Goal: Communication & Community: Answer question/provide support

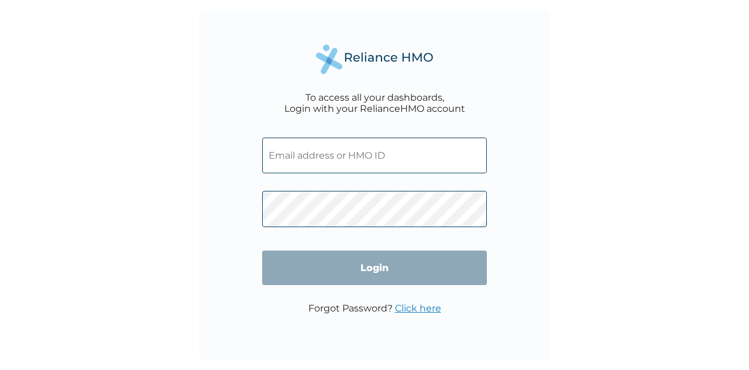
click at [385, 157] on input "text" at bounding box center [374, 156] width 225 height 36
type input "[EMAIL_ADDRESS][DOMAIN_NAME]"
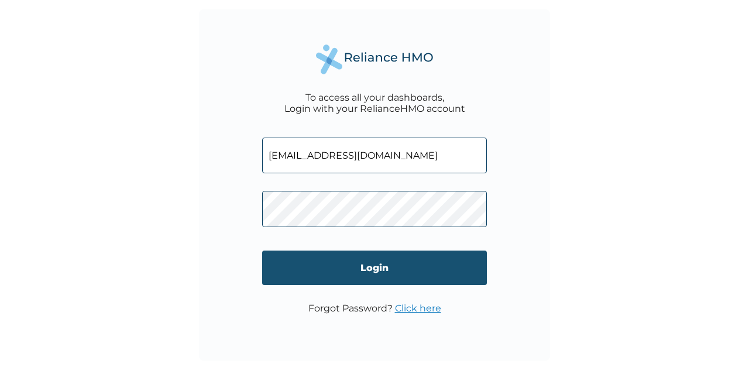
click at [361, 272] on input "Login" at bounding box center [374, 268] width 225 height 35
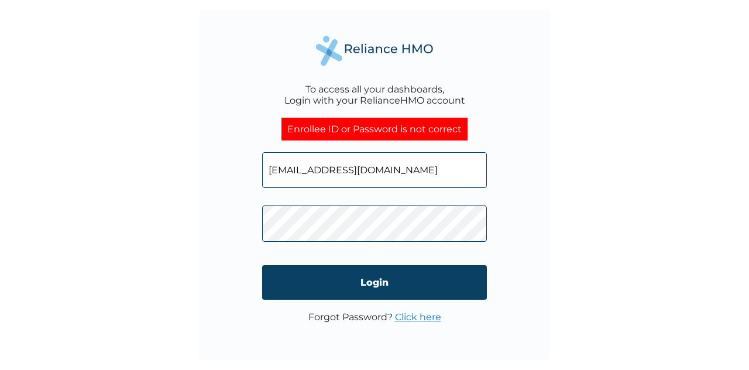
click at [412, 176] on input "eoodedina@ican.org.ng" at bounding box center [374, 170] width 225 height 36
click at [388, 172] on input "eoodedina@ican.org.ng" at bounding box center [374, 170] width 225 height 36
type input "e"
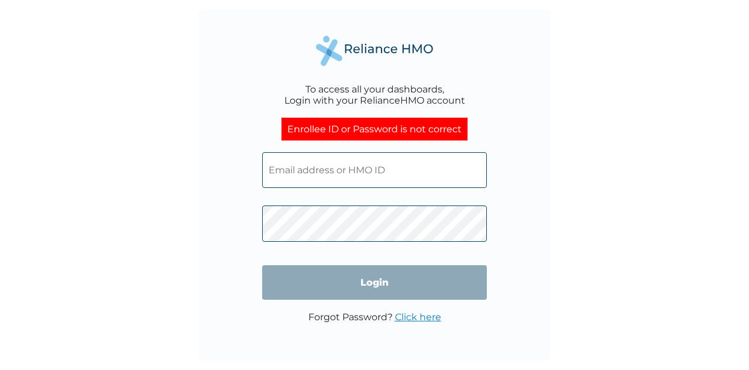
click at [389, 175] on input "text" at bounding box center [374, 170] width 225 height 36
type input "eoodedina@ican.org.ng"
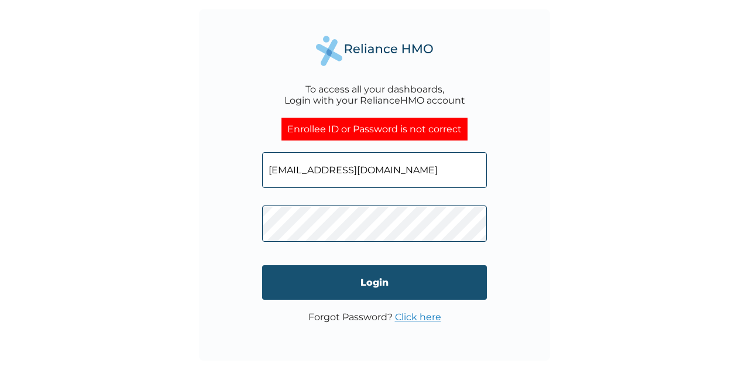
click at [389, 285] on input "Login" at bounding box center [374, 282] width 225 height 35
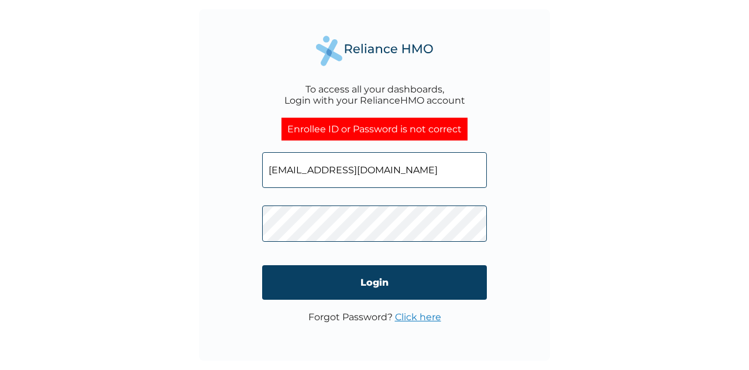
click at [410, 319] on link "Click here" at bounding box center [418, 316] width 46 height 11
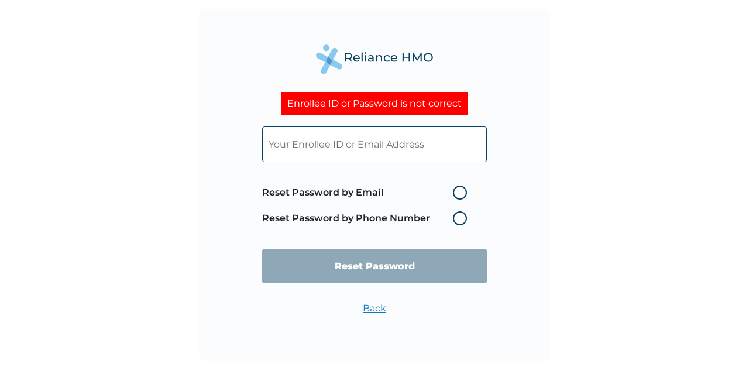
click at [462, 194] on label "Reset Password by Email" at bounding box center [367, 193] width 211 height 14
click at [455, 194] on input "Reset Password by Email" at bounding box center [446, 192] width 19 height 19
radio input "true"
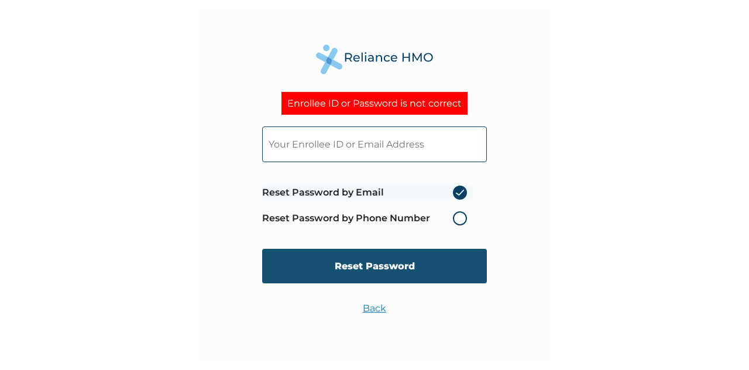
click at [414, 260] on input "Reset Password" at bounding box center [374, 266] width 225 height 35
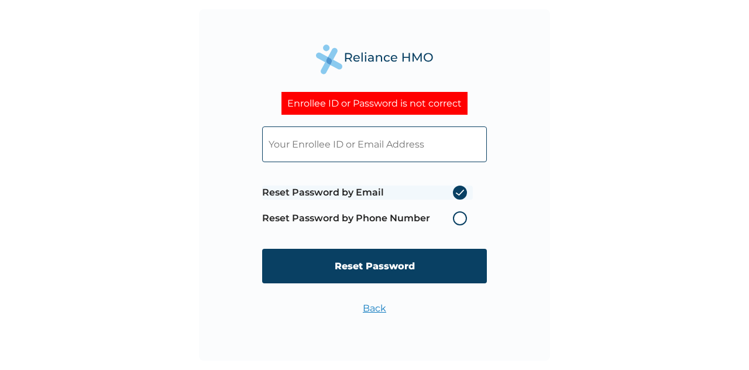
click at [376, 138] on input "text" at bounding box center [374, 144] width 225 height 36
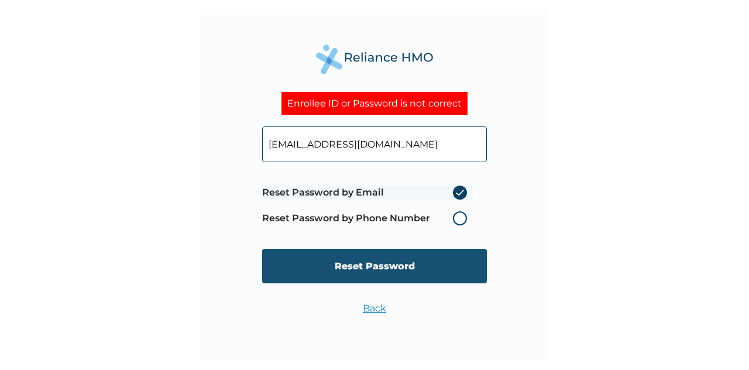
type input "eoodedina@ican.org.ng"
click at [376, 264] on input "Reset Password" at bounding box center [374, 266] width 225 height 35
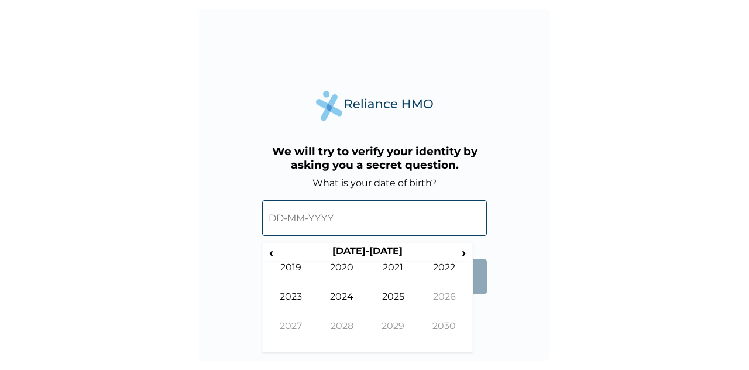
click at [347, 221] on input "text" at bounding box center [374, 218] width 225 height 36
click at [270, 253] on span "‹" at bounding box center [271, 252] width 12 height 15
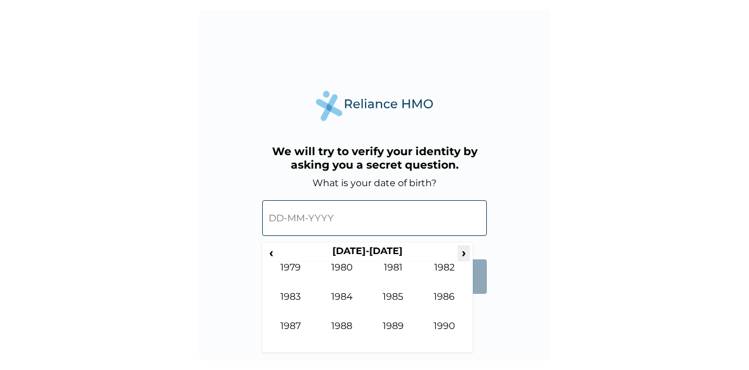
click at [459, 254] on span "›" at bounding box center [464, 252] width 13 height 15
click at [341, 300] on td "1994" at bounding box center [343, 305] width 52 height 29
click at [441, 297] on td "Aug" at bounding box center [445, 305] width 52 height 29
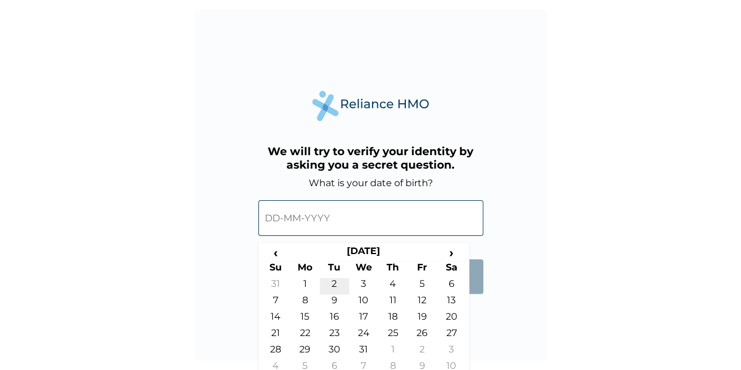
click at [329, 284] on td "2" at bounding box center [334, 286] width 29 height 16
type input "02-08-1994"
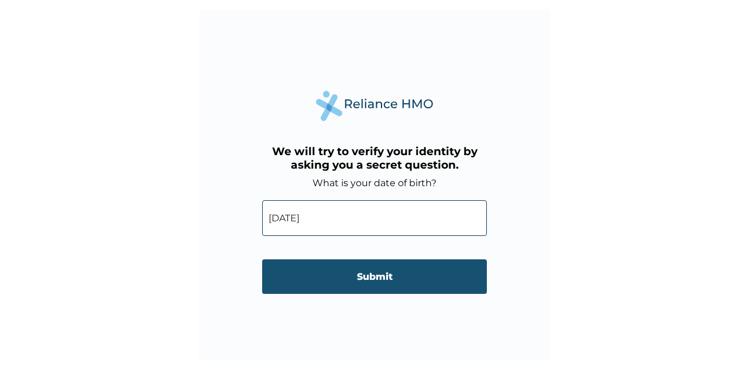
click at [338, 263] on input "Submit" at bounding box center [374, 276] width 225 height 35
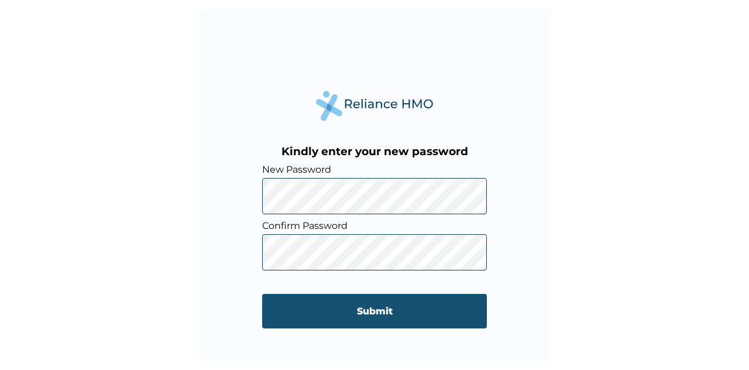
click at [379, 310] on input "Submit" at bounding box center [374, 311] width 225 height 35
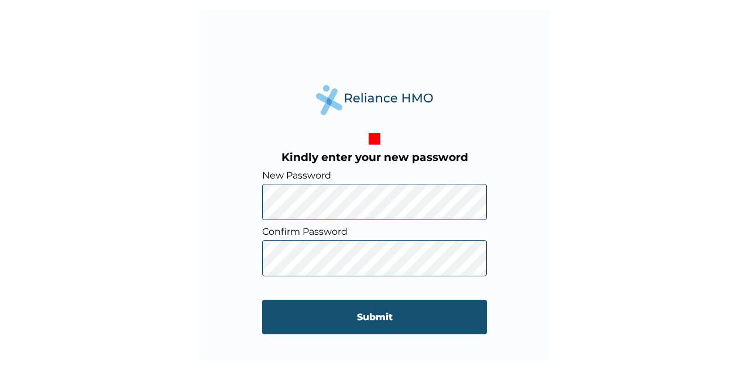
click at [396, 321] on input "Submit" at bounding box center [374, 317] width 225 height 35
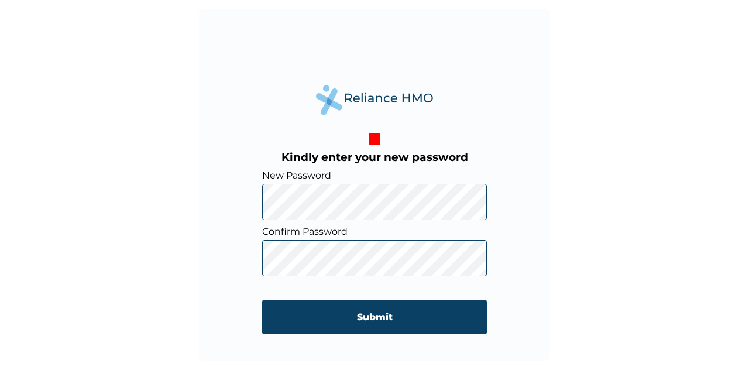
click at [376, 145] on div "Kindly enter your new password New Password Confirm Password Submit" at bounding box center [374, 215] width 225 height 141
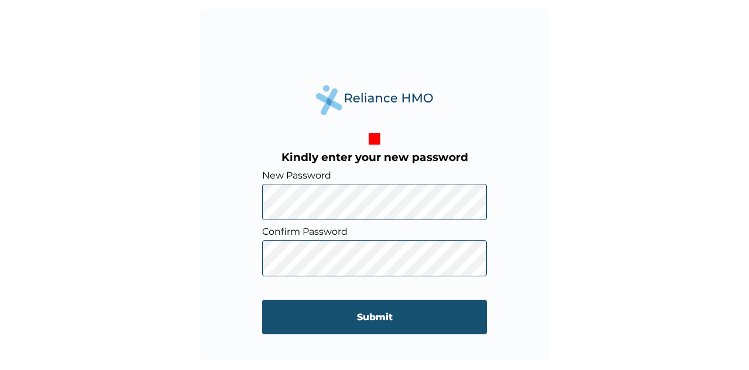
click at [318, 310] on input "Submit" at bounding box center [374, 317] width 225 height 35
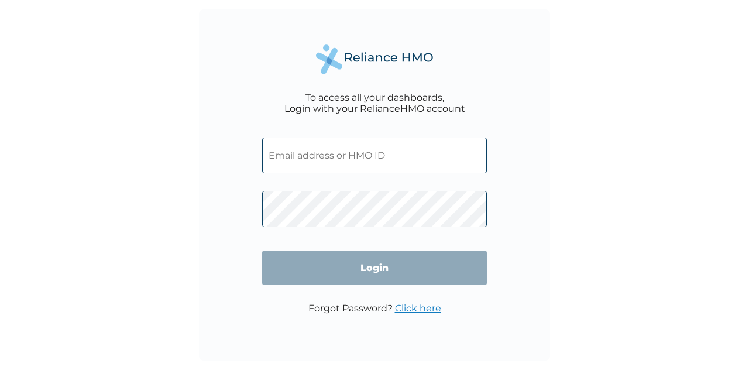
click at [372, 155] on input "text" at bounding box center [374, 156] width 225 height 36
type input "eoodedina@ican.org.ng"
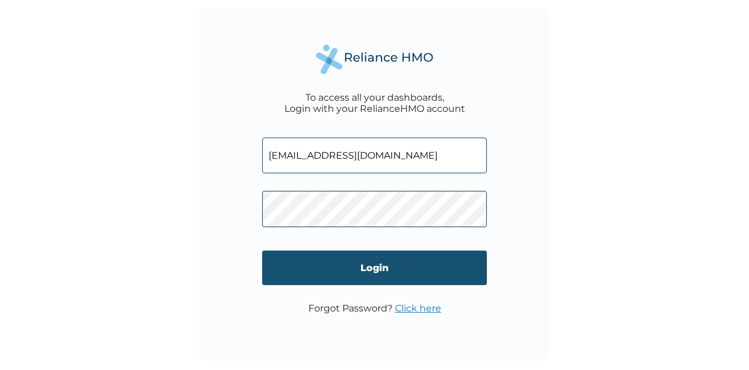
click at [313, 275] on input "Login" at bounding box center [374, 268] width 225 height 35
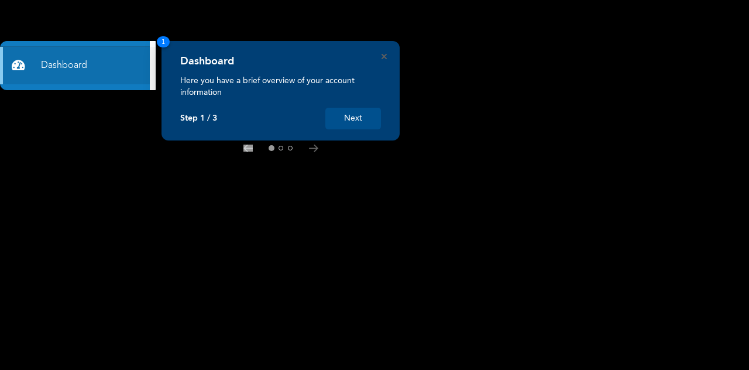
click at [356, 126] on button "Next" at bounding box center [354, 119] width 56 height 22
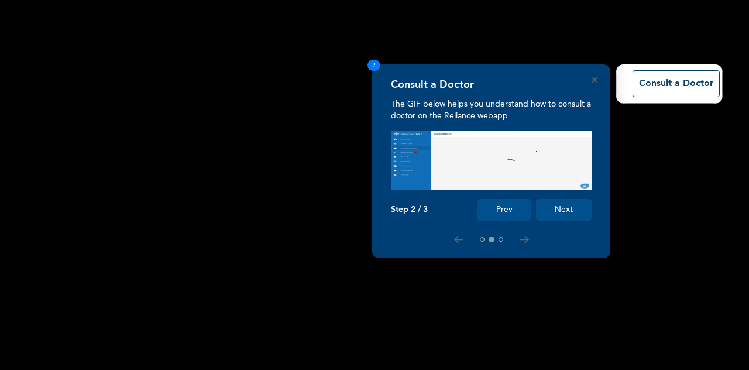
click at [568, 207] on button "Next" at bounding box center [564, 210] width 56 height 22
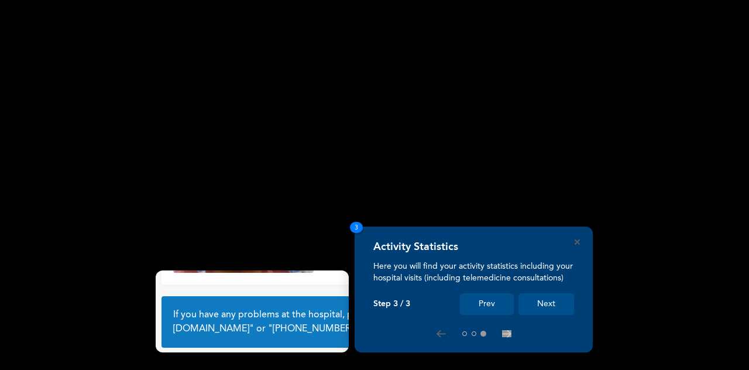
scroll to position [83, 0]
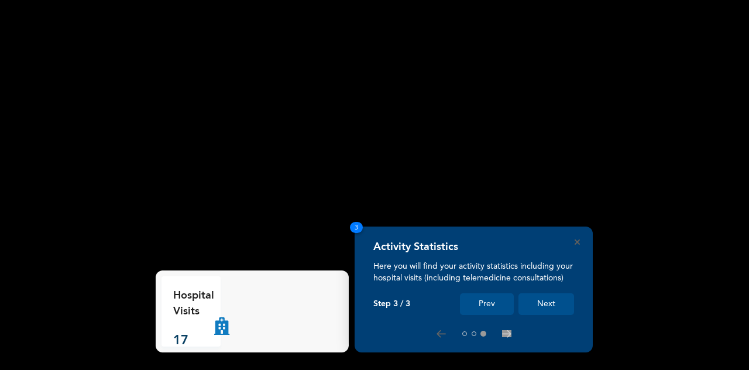
click at [540, 299] on button "Next" at bounding box center [547, 304] width 56 height 22
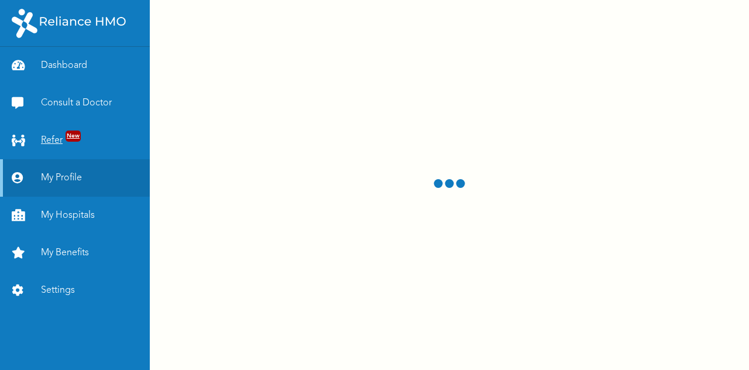
click at [55, 141] on link "Refer New" at bounding box center [75, 140] width 150 height 37
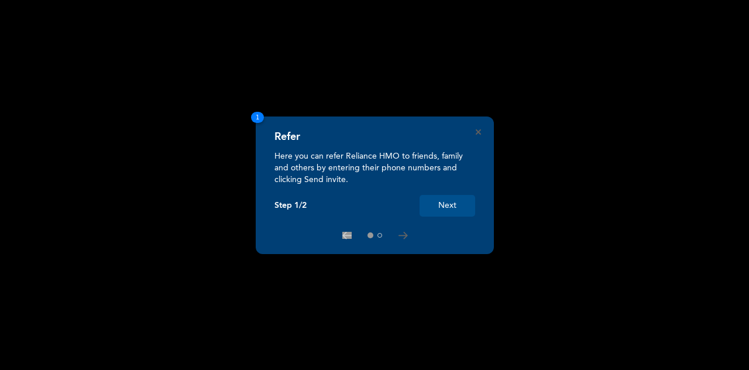
click at [455, 204] on button "Next" at bounding box center [448, 206] width 56 height 22
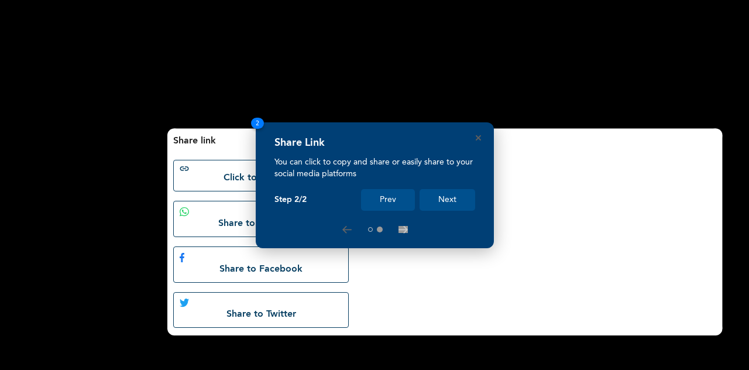
click at [455, 204] on button "Next" at bounding box center [448, 200] width 56 height 22
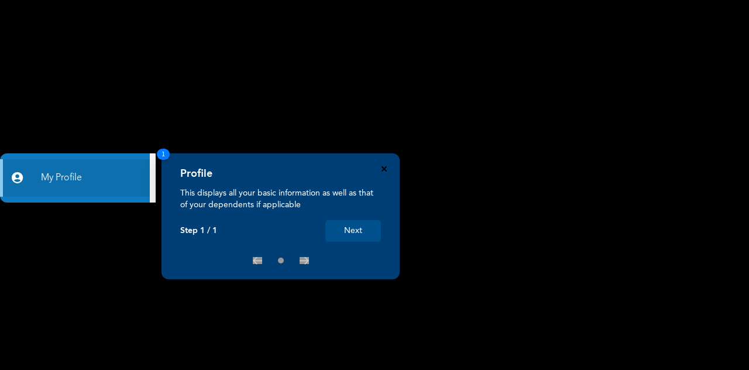
click at [383, 169] on icon "Close" at bounding box center [384, 168] width 5 height 5
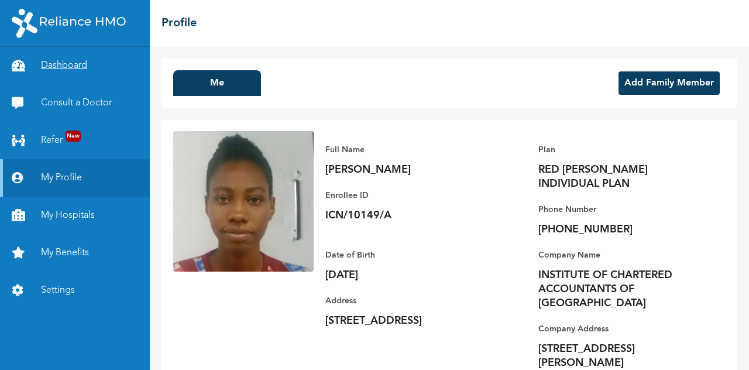
click at [68, 60] on link "Dashboard" at bounding box center [75, 65] width 150 height 37
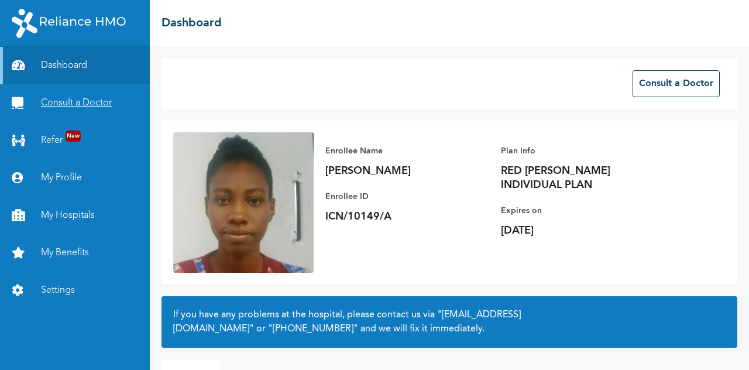
click at [95, 97] on link "Consult a Doctor" at bounding box center [75, 102] width 150 height 37
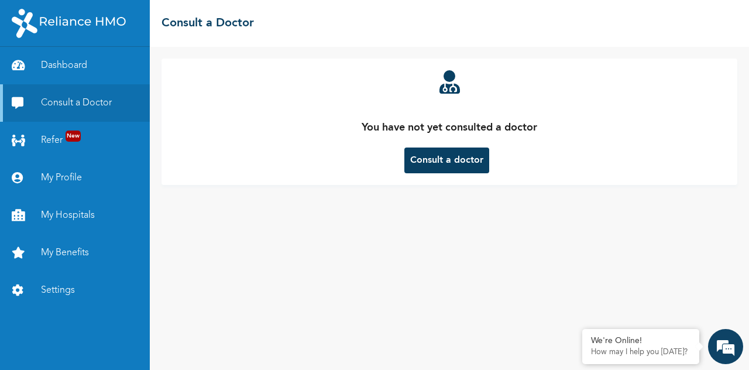
click at [441, 160] on button "Consult a doctor" at bounding box center [447, 161] width 85 height 26
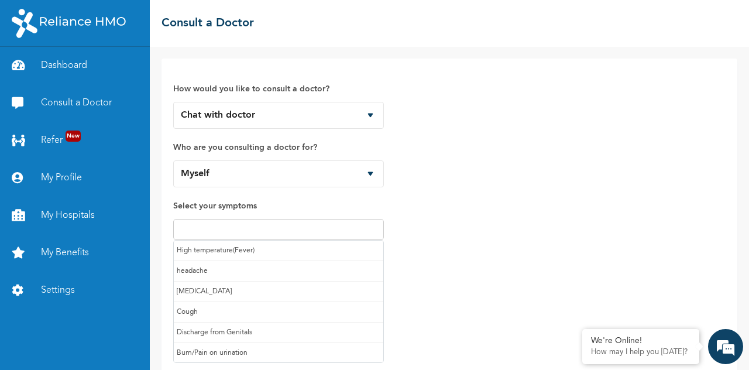
click at [348, 234] on input "text" at bounding box center [279, 229] width 204 height 14
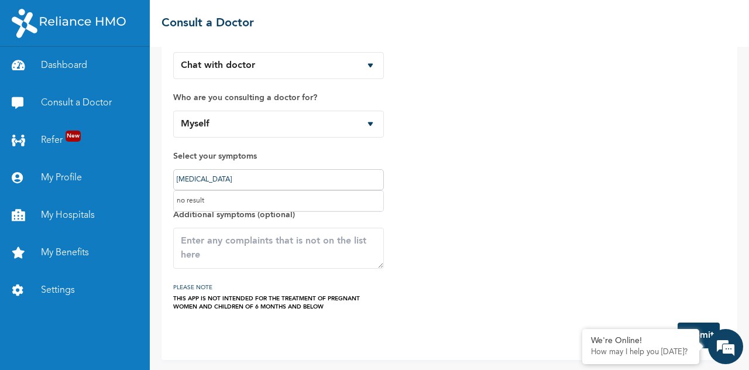
type input "[MEDICAL_DATA]"
click at [291, 243] on textarea at bounding box center [278, 248] width 211 height 41
type textarea "M"
type textarea "A"
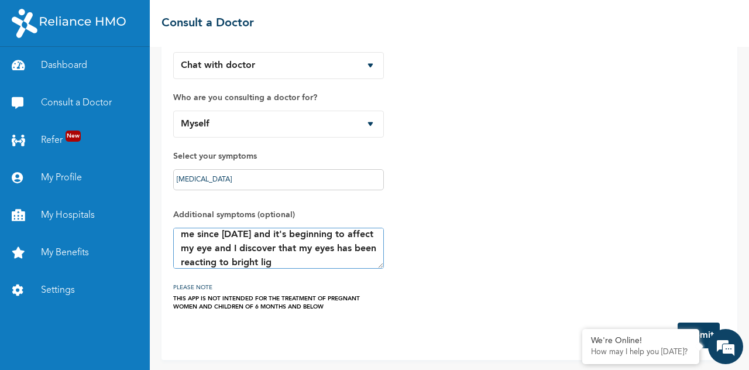
scroll to position [35, 0]
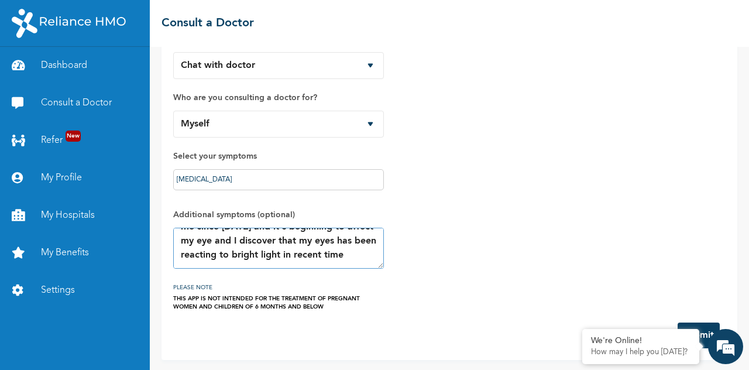
click at [191, 260] on textarea "The left side of my head has been aching me since [DATE] and it's beginning to …" at bounding box center [278, 248] width 211 height 41
click at [0, 0] on div "light ." at bounding box center [0, 0] width 0 height 0
click at [217, 280] on h3 "PLEASE NOTE" at bounding box center [278, 287] width 211 height 14
click at [234, 284] on h3 "PLEASE NOTE" at bounding box center [278, 287] width 211 height 14
click at [0, 0] on qb-div "Replace with times." at bounding box center [0, 0] width 0 height 0
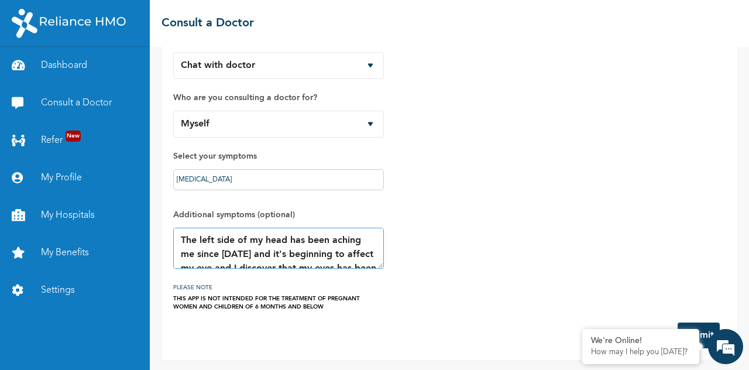
scroll to position [0, 0]
click at [0, 0] on div "me" at bounding box center [0, 0] width 0 height 0
click at [233, 252] on textarea "The left side of my head has been aching since [DATE] and it's beginning to aff…" at bounding box center [278, 248] width 211 height 41
paste textarea "[DATE], and it's beginning to affect my eye. I've also discovered that my eyes …"
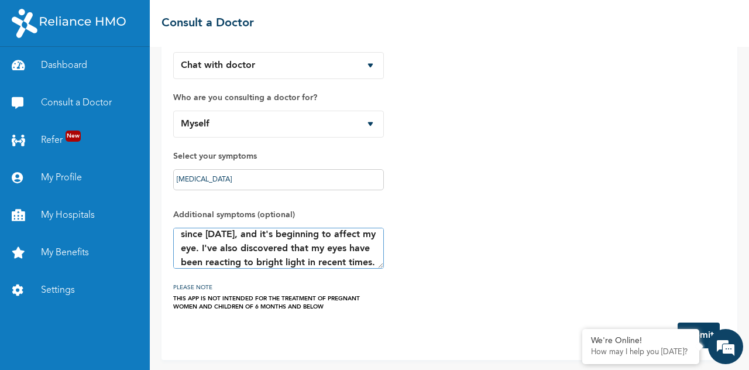
scroll to position [42, 0]
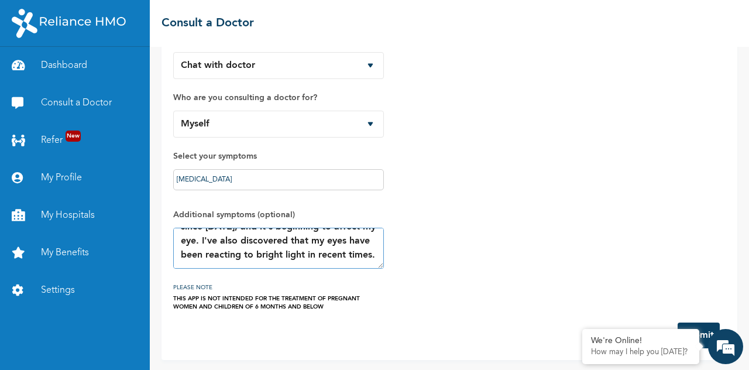
type textarea "The left side of my head has been aching since [DATE], and it's beginning to af…"
click at [701, 327] on button "Submit" at bounding box center [699, 336] width 42 height 26
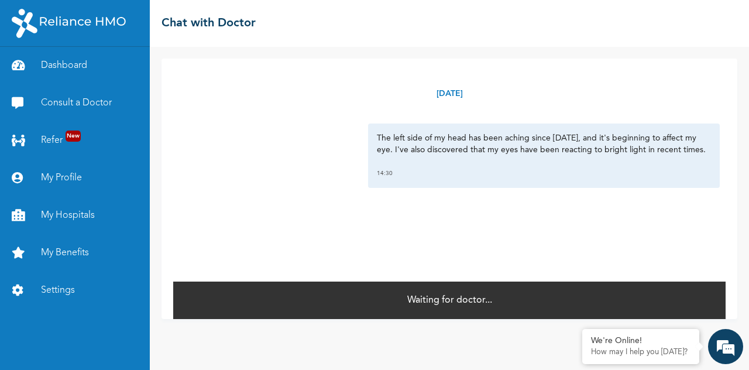
drag, startPoint x: 697, startPoint y: 154, endPoint x: 369, endPoint y: 135, distance: 328.4
click at [369, 135] on div "The left side of my head has been aching since [DATE], and it's beginning to af…" at bounding box center [544, 156] width 352 height 64
copy p "The left side of my head has been aching since [DATE], and it's beginning to af…"
click at [411, 214] on div "[DATE] The left side of my head has been aching since [DATE], and it's beginnin…" at bounding box center [449, 170] width 553 height 222
click at [81, 65] on link "Dashboard" at bounding box center [75, 65] width 150 height 37
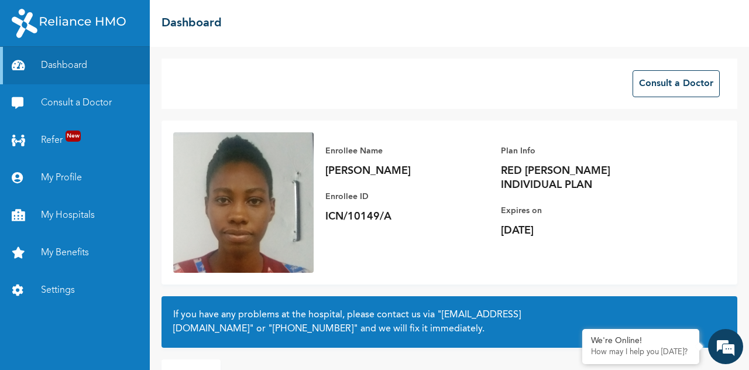
scroll to position [83, 0]
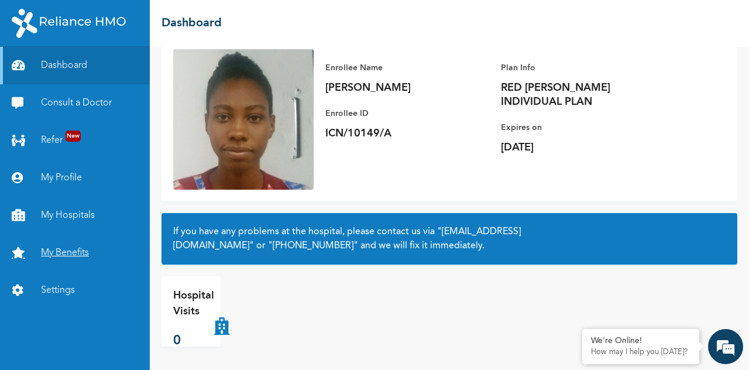
click at [66, 254] on link "My Benefits" at bounding box center [75, 252] width 150 height 37
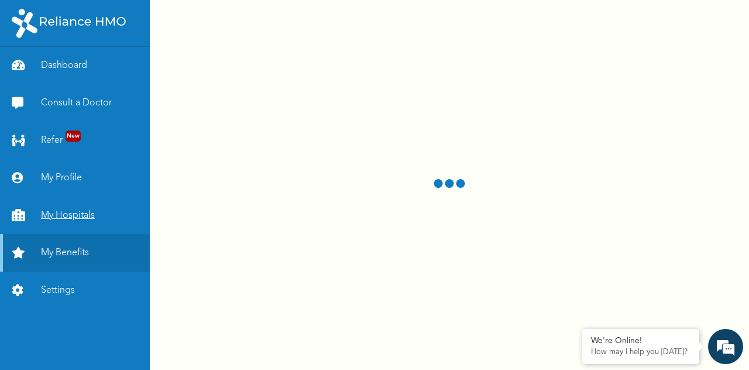
click at [78, 216] on link "My Hospitals" at bounding box center [75, 215] width 150 height 37
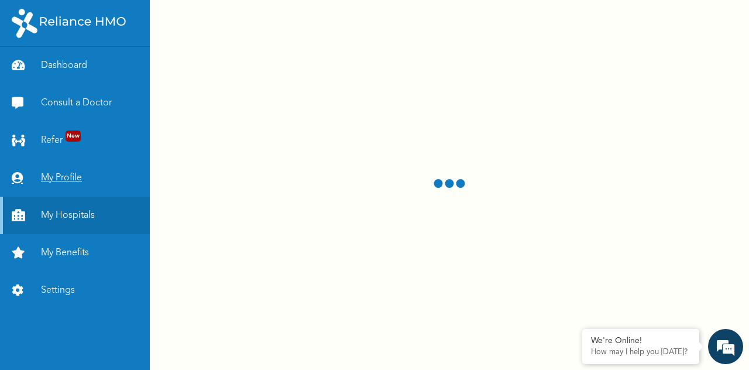
click at [68, 176] on link "My Profile" at bounding box center [75, 177] width 150 height 37
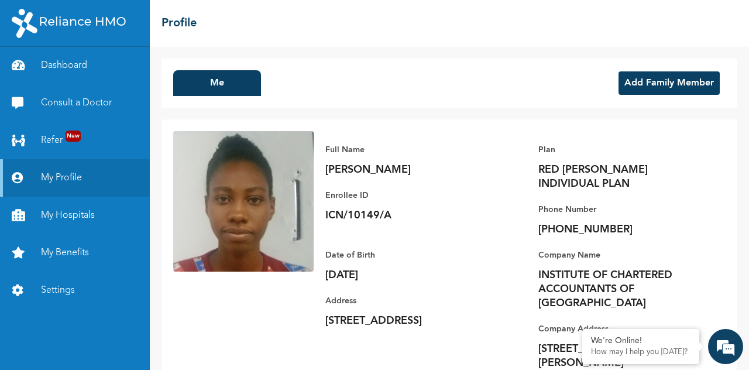
scroll to position [19, 0]
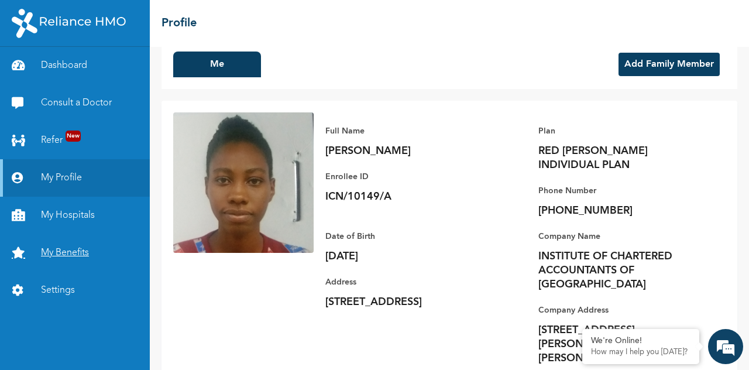
click at [61, 251] on link "My Benefits" at bounding box center [75, 252] width 150 height 37
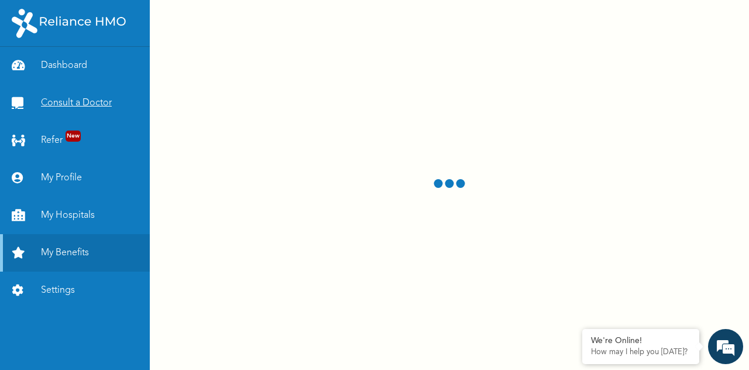
click at [77, 104] on link "Consult a Doctor" at bounding box center [75, 102] width 150 height 37
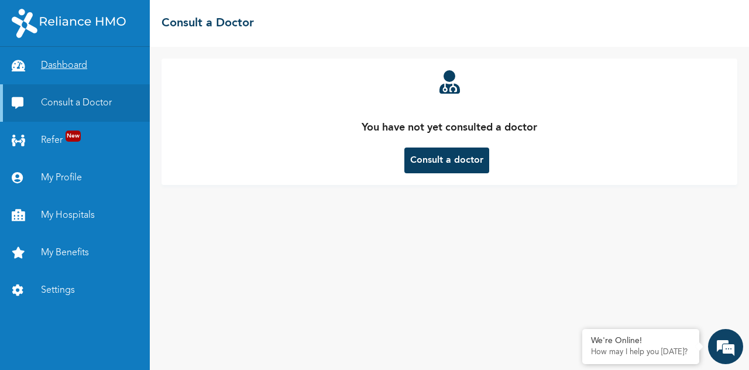
click at [71, 72] on link "Dashboard" at bounding box center [75, 65] width 150 height 37
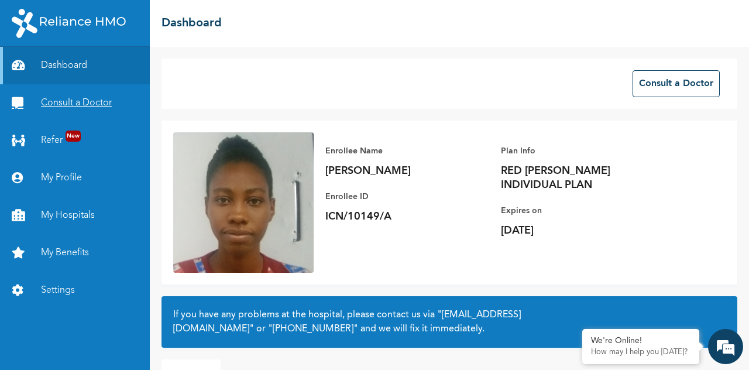
click at [83, 105] on link "Consult a Doctor" at bounding box center [75, 102] width 150 height 37
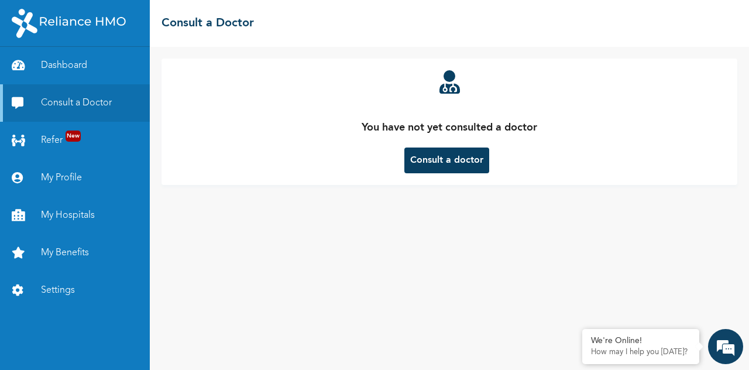
click at [453, 160] on button "Consult a doctor" at bounding box center [447, 161] width 85 height 26
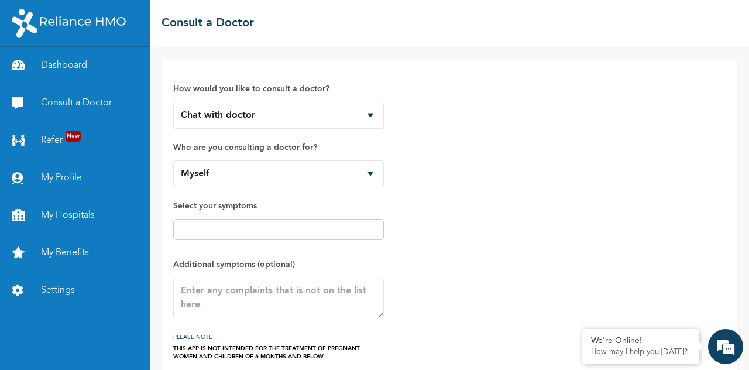
click at [69, 181] on link "My Profile" at bounding box center [75, 177] width 150 height 37
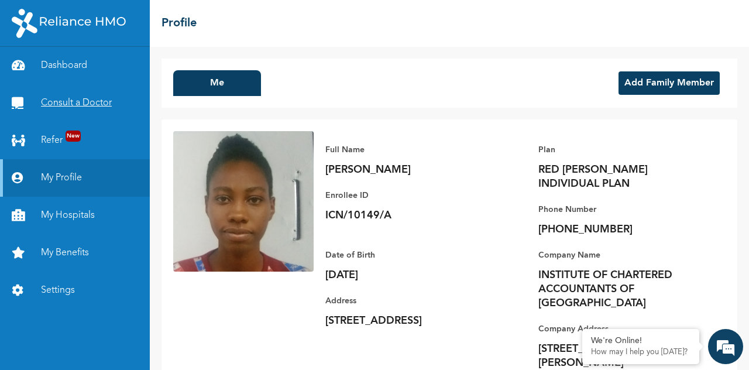
click at [90, 106] on link "Consult a Doctor" at bounding box center [75, 102] width 150 height 37
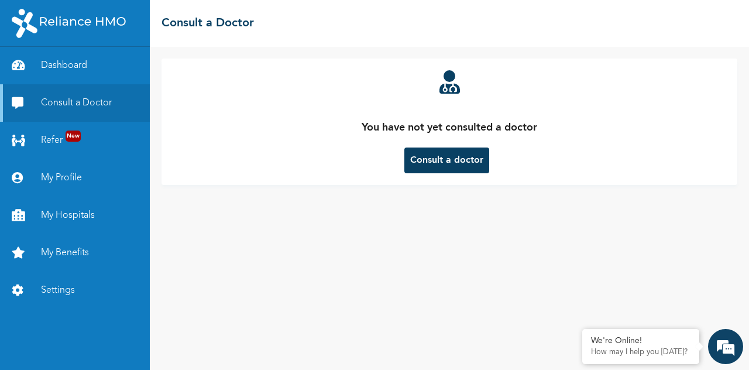
click at [450, 152] on button "Consult a doctor" at bounding box center [447, 161] width 85 height 26
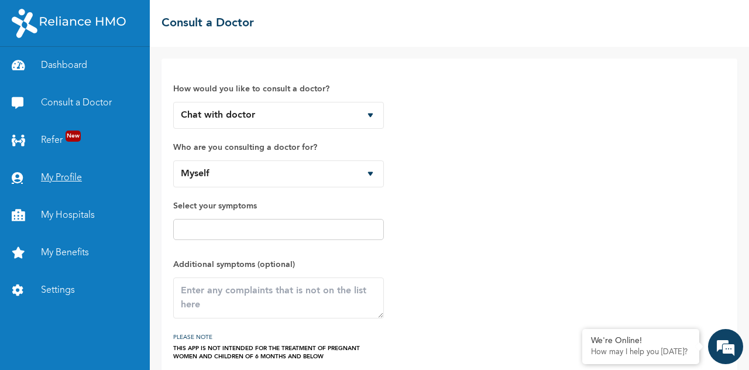
click at [60, 176] on link "My Profile" at bounding box center [75, 177] width 150 height 37
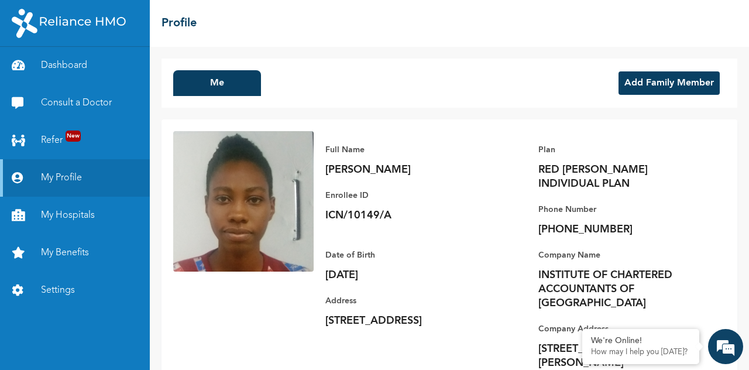
click at [643, 78] on button "Add Family Member" at bounding box center [669, 82] width 101 height 23
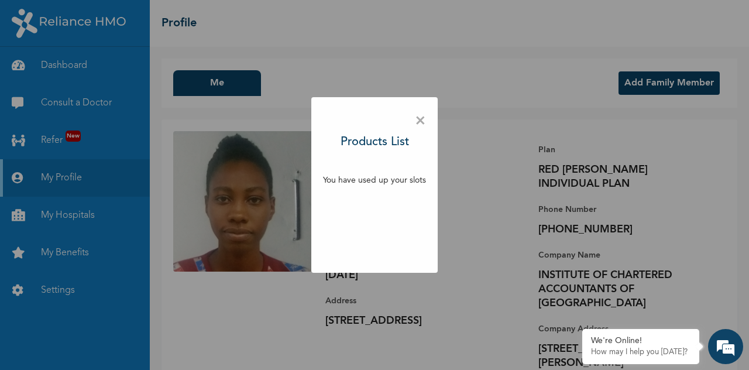
click at [420, 124] on span "×" at bounding box center [420, 121] width 11 height 25
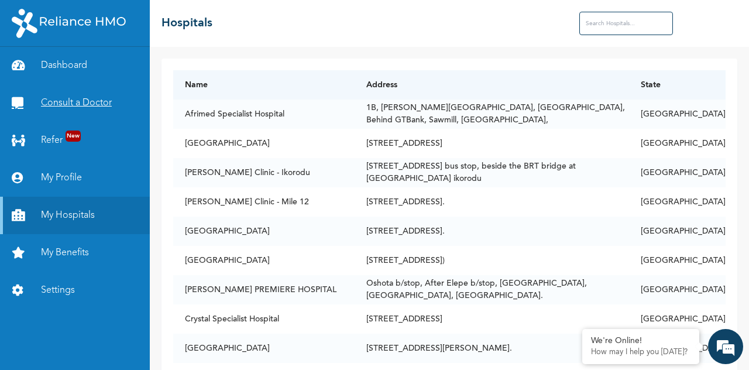
click at [68, 102] on link "Consult a Doctor" at bounding box center [75, 102] width 150 height 37
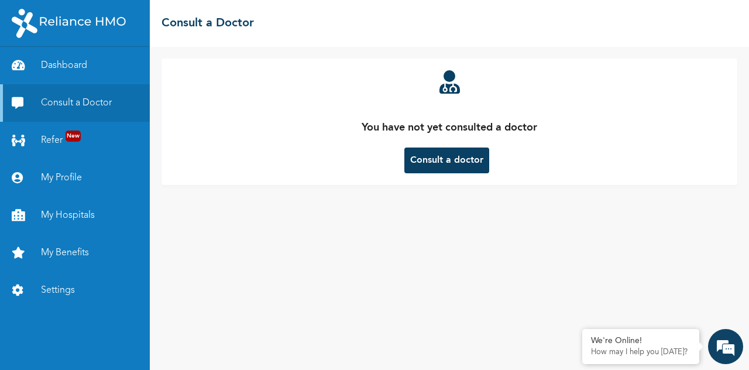
click at [426, 160] on button "Consult a doctor" at bounding box center [447, 161] width 85 height 26
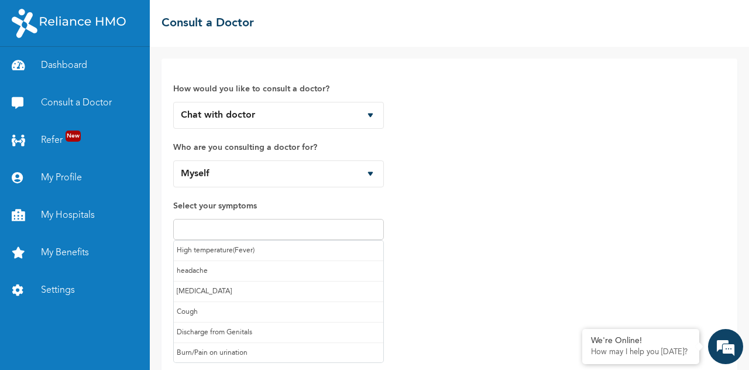
click at [316, 224] on input "text" at bounding box center [279, 229] width 204 height 14
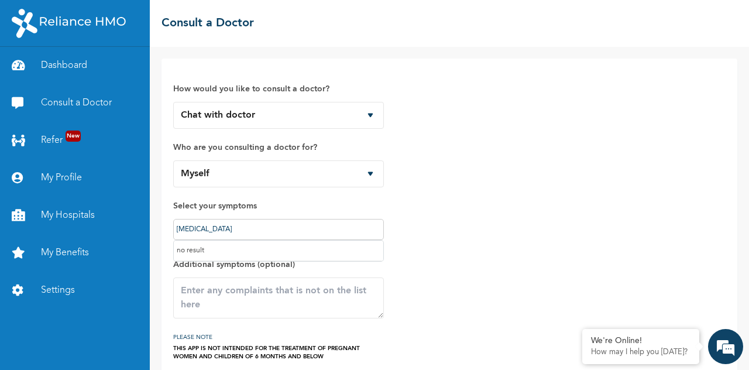
type input "[MEDICAL_DATA]"
click at [530, 235] on div "How would you like to consult a doctor? Chat with doctor Phone Call Who are you…" at bounding box center [449, 215] width 553 height 290
click at [346, 286] on textarea at bounding box center [278, 298] width 211 height 41
paste textarea "The left side of my head has been aching since [DATE], and it's beginning to af…"
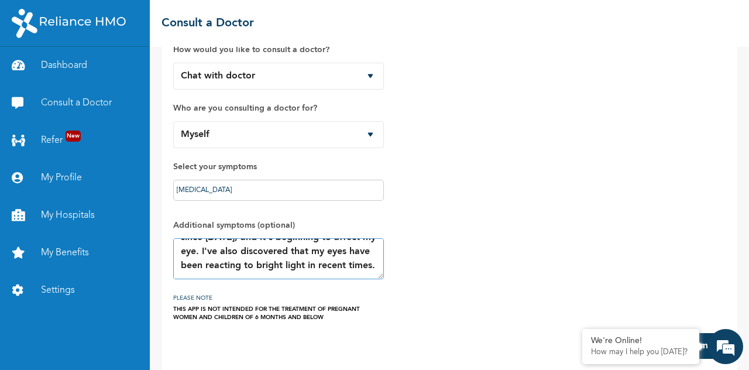
scroll to position [50, 0]
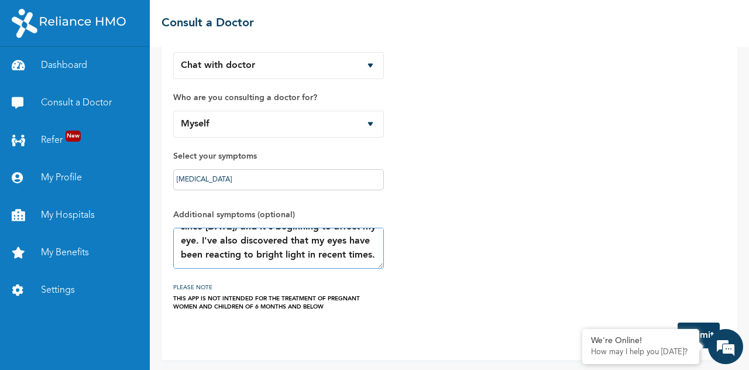
type textarea "The left side of my head has been aching since [DATE], and it's beginning to af…"
click at [706, 327] on button "Submit" at bounding box center [699, 336] width 42 height 26
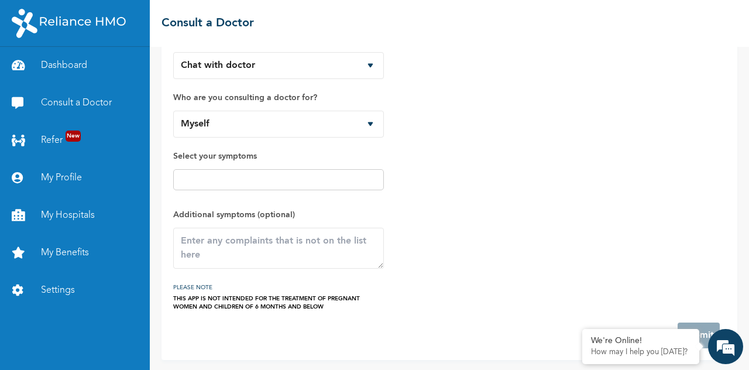
scroll to position [0, 0]
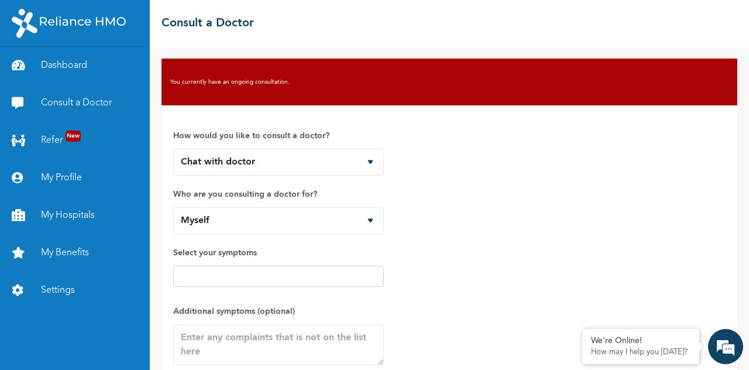
click at [309, 76] on div "You currently have an ongoing consultation." at bounding box center [450, 82] width 576 height 47
click at [88, 113] on link "Consult a Doctor" at bounding box center [75, 102] width 150 height 37
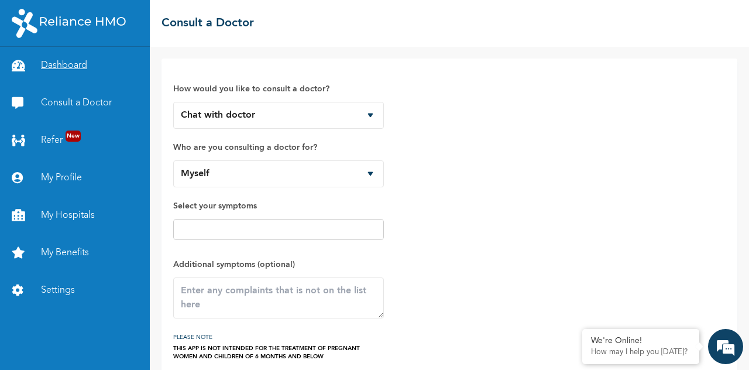
click at [61, 67] on link "Dashboard" at bounding box center [75, 65] width 150 height 37
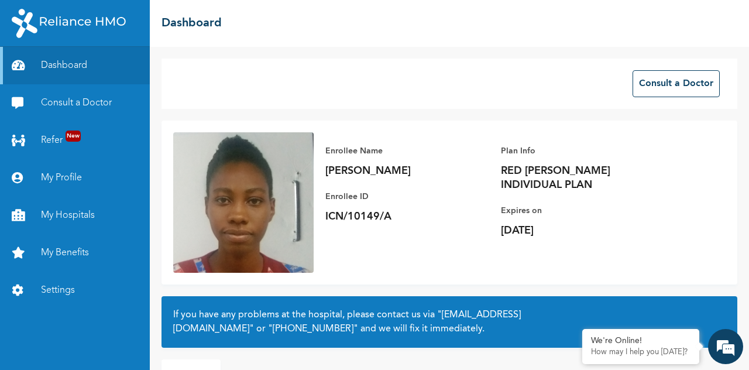
scroll to position [83, 0]
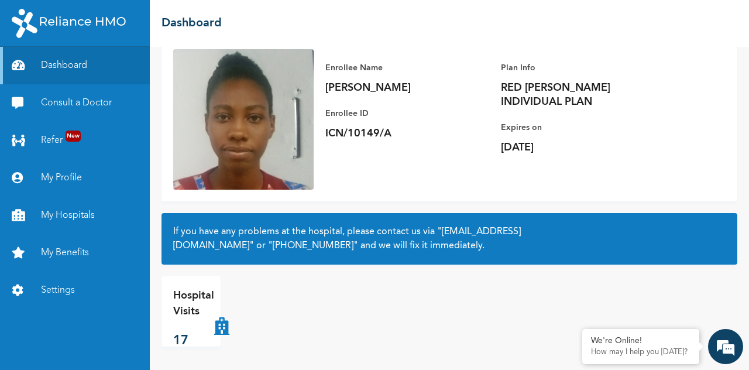
click at [201, 313] on p "Hospital Visits" at bounding box center [193, 304] width 41 height 32
click at [223, 328] on icon at bounding box center [221, 311] width 15 height 47
click at [188, 307] on p "Hospital Visits" at bounding box center [193, 304] width 41 height 32
click at [180, 342] on p "17" at bounding box center [193, 340] width 41 height 19
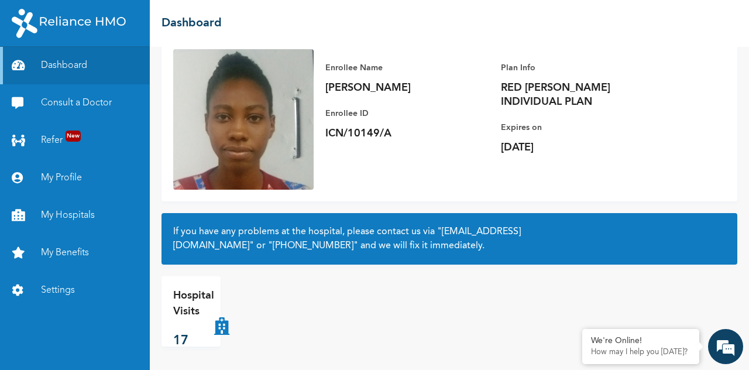
click at [217, 327] on icon at bounding box center [221, 311] width 15 height 47
click at [196, 325] on div "Hospital Visits 17" at bounding box center [193, 311] width 41 height 47
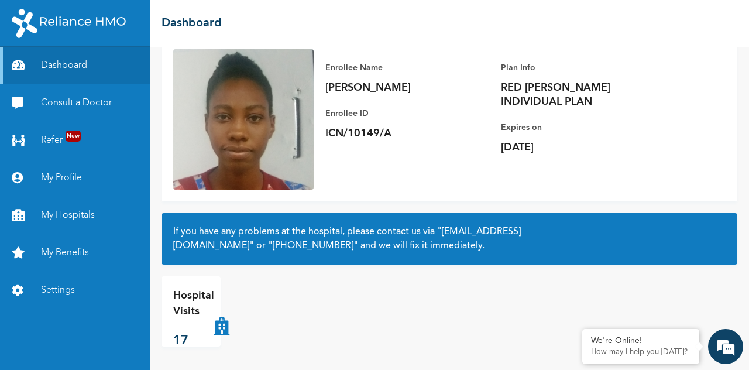
click at [231, 328] on div "Hospital Visits 17" at bounding box center [254, 311] width 184 height 70
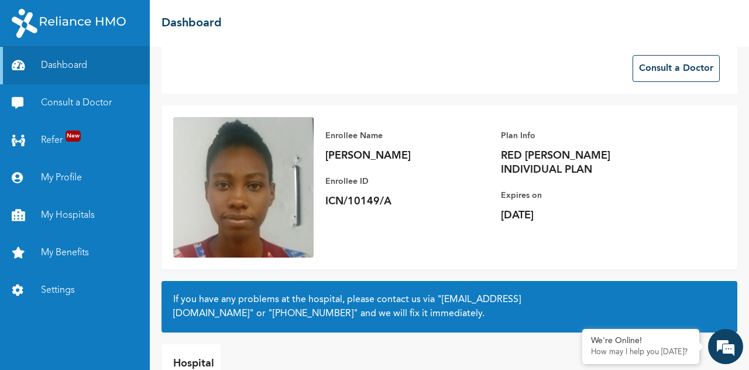
scroll to position [0, 0]
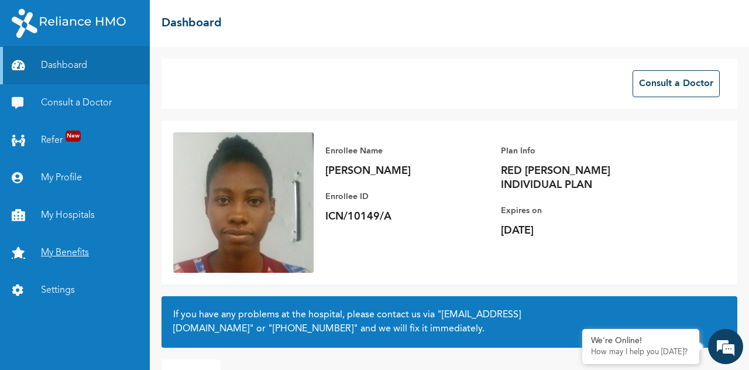
click at [70, 252] on link "My Benefits" at bounding box center [75, 252] width 150 height 37
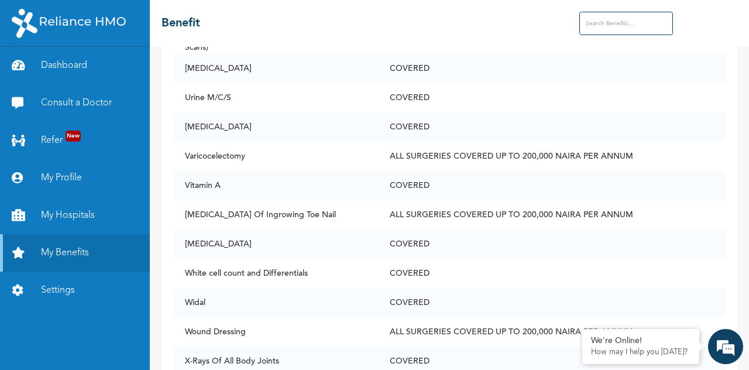
scroll to position [5548, 0]
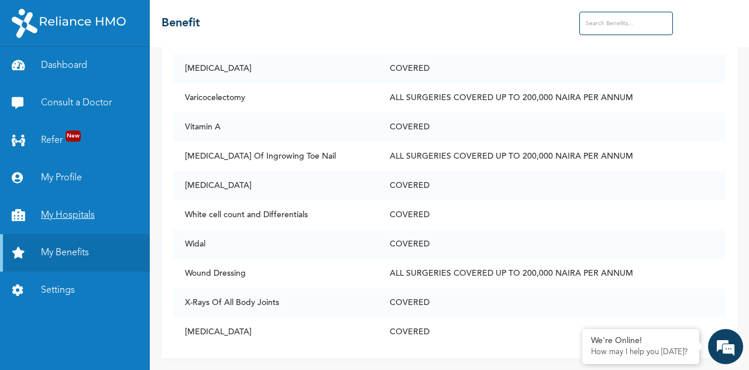
click at [78, 210] on link "My Hospitals" at bounding box center [75, 215] width 150 height 37
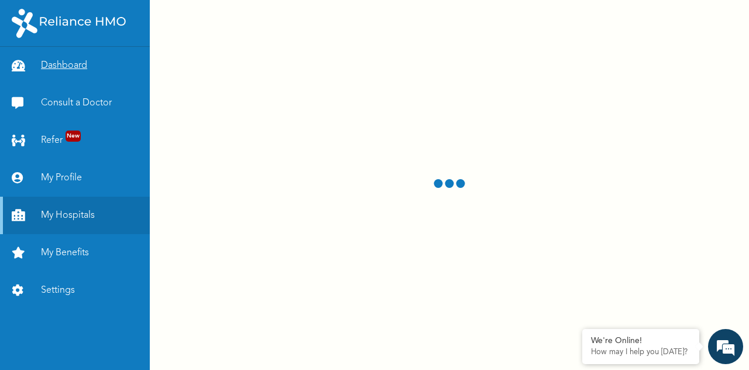
click at [68, 66] on link "Dashboard" at bounding box center [75, 65] width 150 height 37
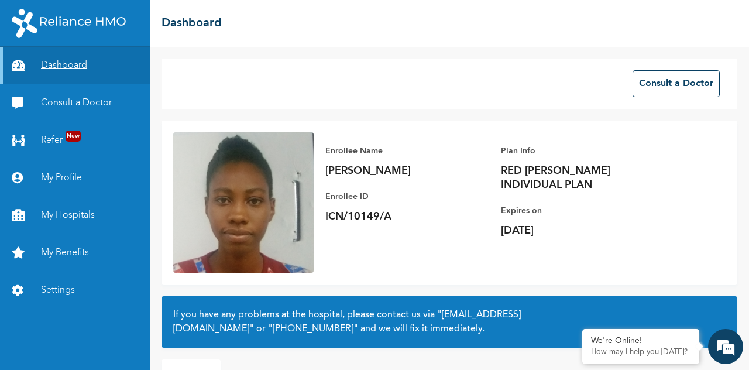
click at [19, 68] on icon at bounding box center [21, 66] width 18 height 12
click at [84, 106] on link "Consult a Doctor" at bounding box center [75, 102] width 150 height 37
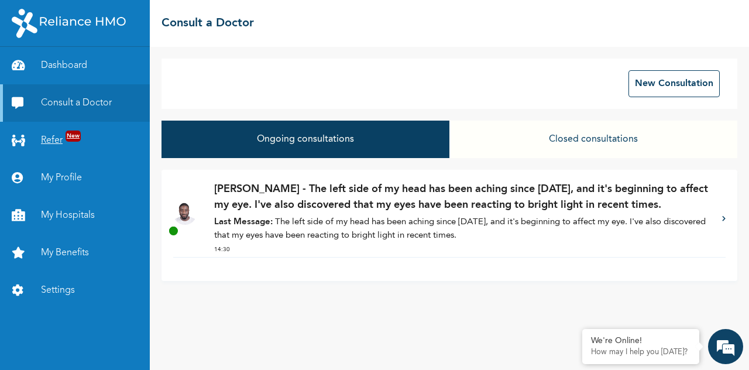
click at [57, 139] on link "Refer New" at bounding box center [75, 140] width 150 height 37
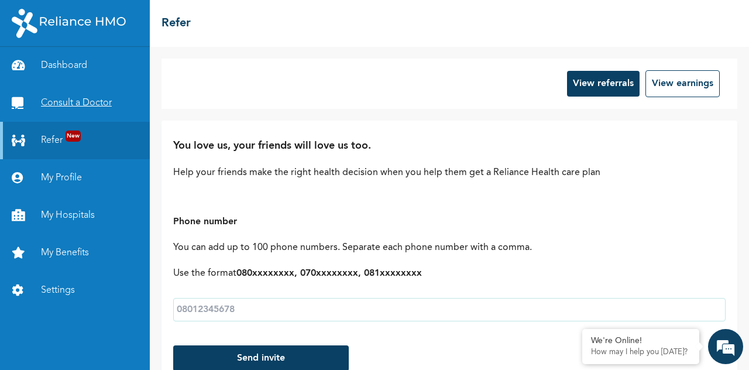
click at [60, 112] on link "Consult a Doctor" at bounding box center [75, 102] width 150 height 37
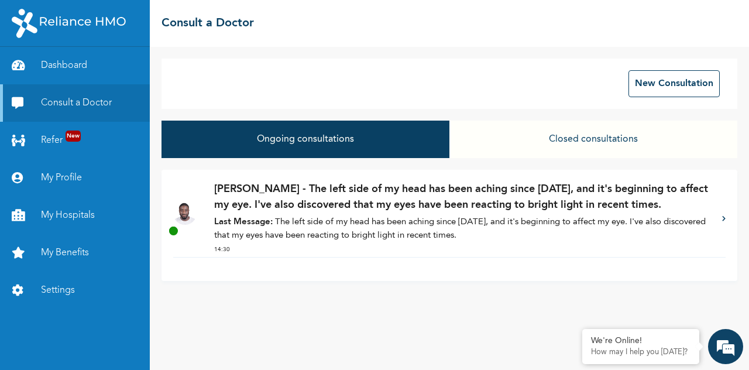
click at [721, 216] on div "[PERSON_NAME] - The left side of my head has been aching since [DATE], and it's…" at bounding box center [449, 219] width 553 height 76
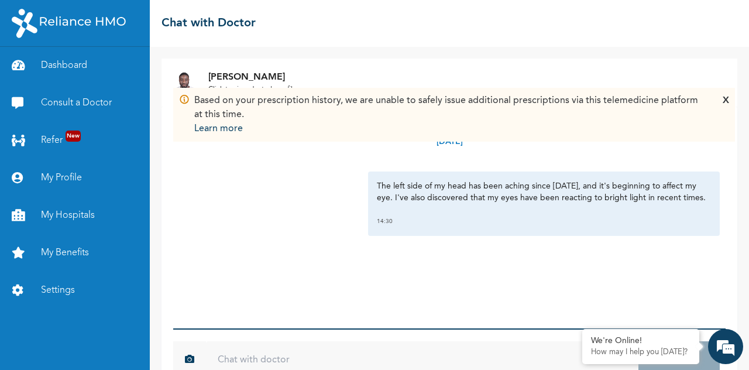
scroll to position [32, 0]
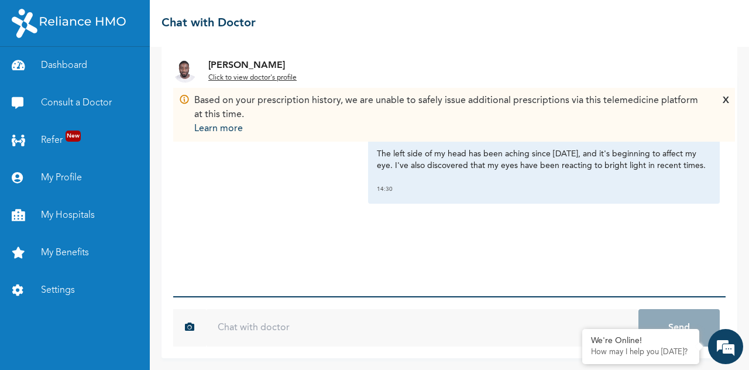
click at [220, 127] on p "Learn more" at bounding box center [449, 129] width 511 height 14
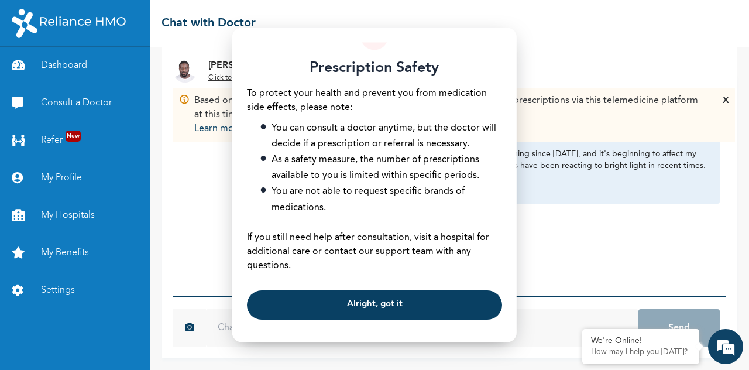
scroll to position [24, 0]
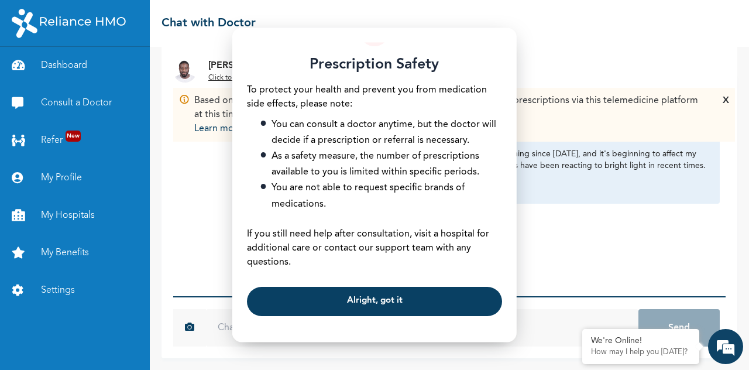
click at [402, 298] on button "Alright, got it" at bounding box center [374, 301] width 255 height 29
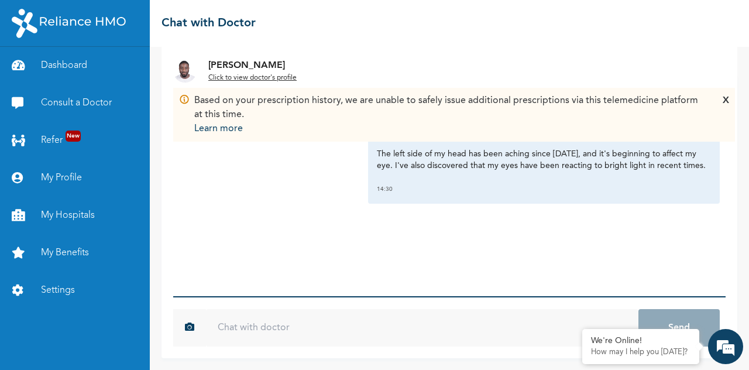
click at [263, 78] on u "Click to view doctor's profile" at bounding box center [252, 77] width 88 height 7
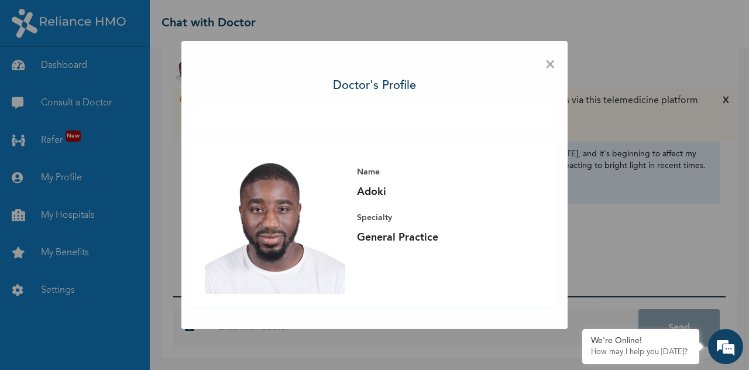
click at [548, 67] on span "×" at bounding box center [550, 65] width 11 height 25
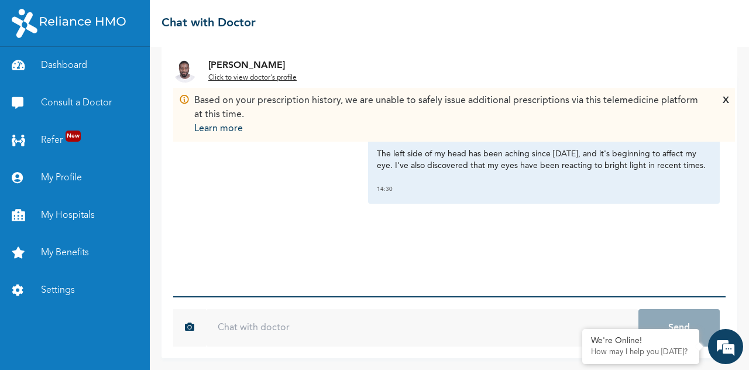
scroll to position [0, 0]
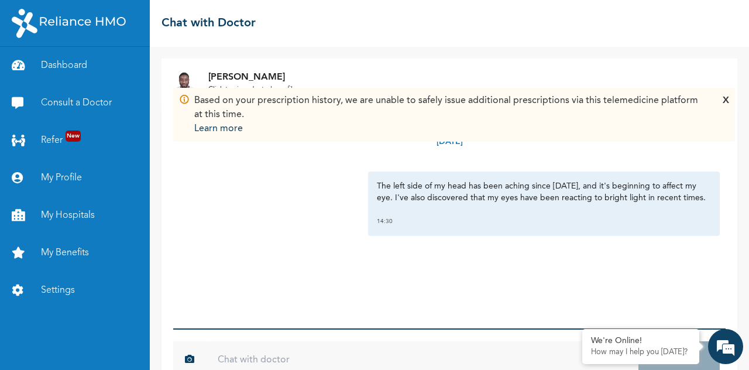
click at [726, 101] on div "X" at bounding box center [726, 115] width 6 height 42
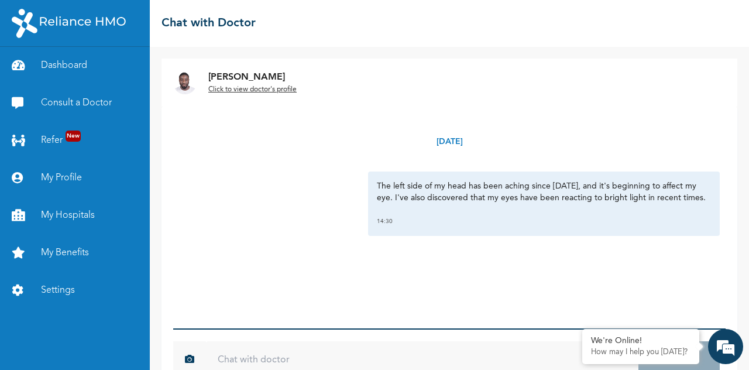
scroll to position [32, 0]
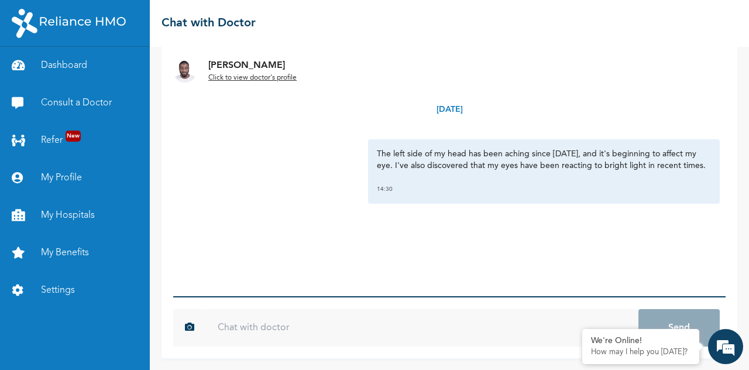
click at [544, 330] on input "text" at bounding box center [422, 327] width 433 height 37
click at [725, 346] on em at bounding box center [726, 347] width 32 height 32
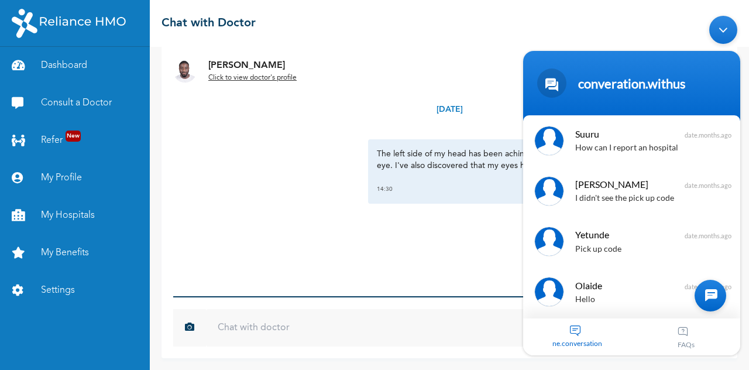
click at [719, 25] on div "chatwindow.minimize" at bounding box center [724, 29] width 28 height 28
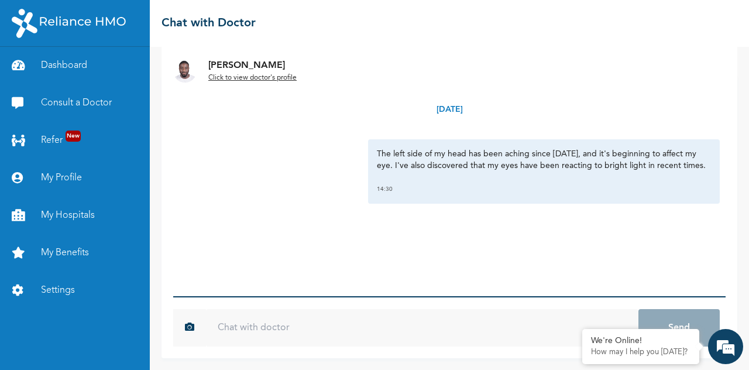
click at [261, 322] on input "text" at bounding box center [422, 327] width 433 height 37
type input "Hi"
click at [639, 309] on button "Send" at bounding box center [679, 327] width 81 height 37
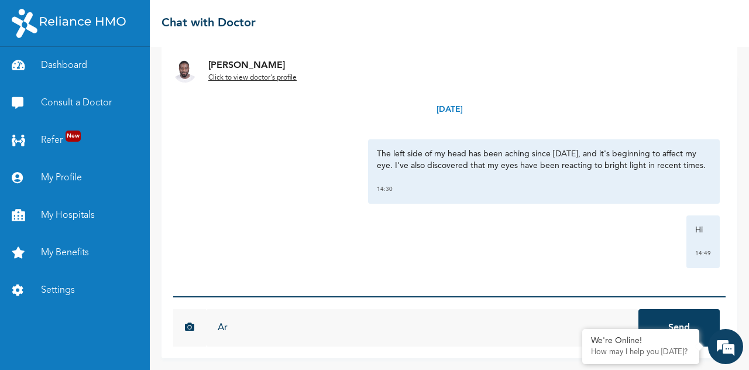
type input "A"
type input "Good afternoon"
click at [639, 309] on button "Send" at bounding box center [679, 327] width 81 height 37
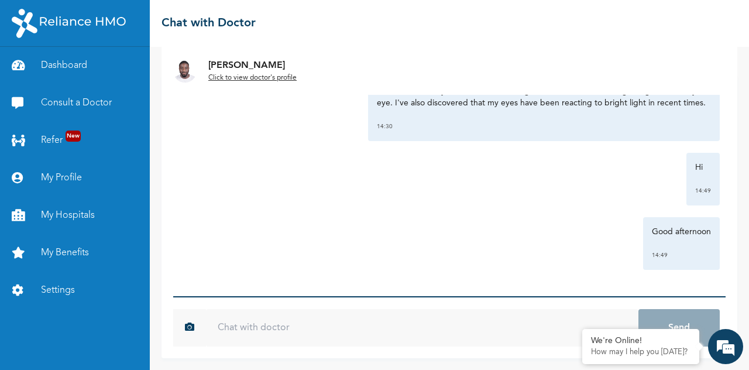
scroll to position [74, 0]
click at [76, 68] on link "Dashboard" at bounding box center [75, 65] width 150 height 37
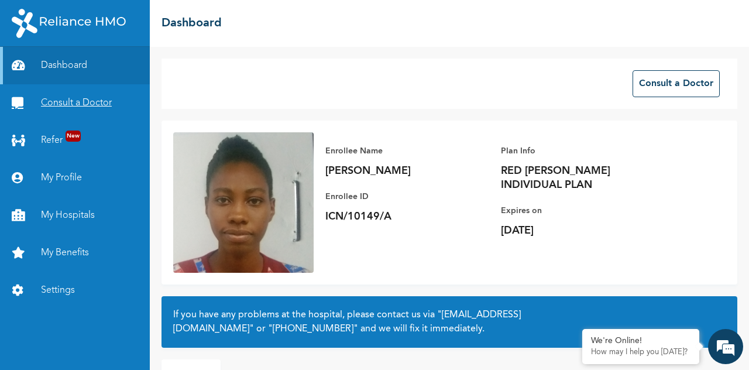
click at [76, 99] on link "Consult a Doctor" at bounding box center [75, 102] width 150 height 37
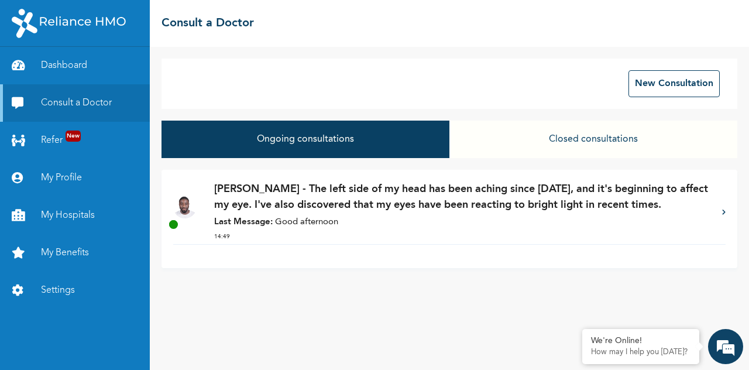
click at [597, 146] on button "Closed consultations" at bounding box center [594, 139] width 288 height 37
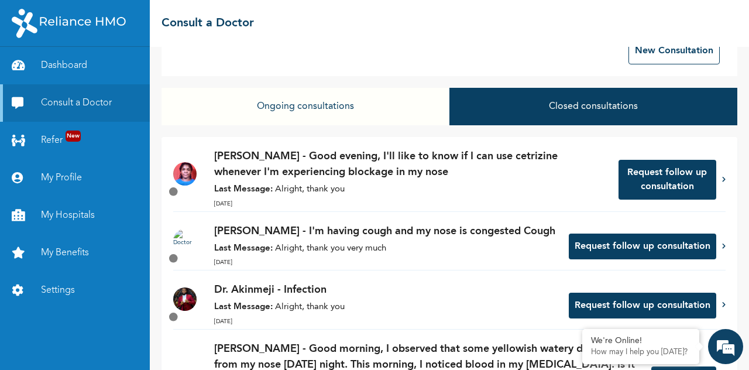
scroll to position [34, 0]
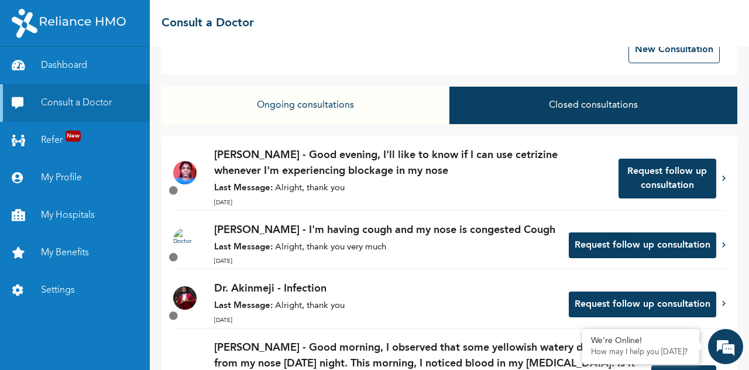
click at [468, 193] on p "Last Message: Alright, thank you" at bounding box center [410, 188] width 393 height 13
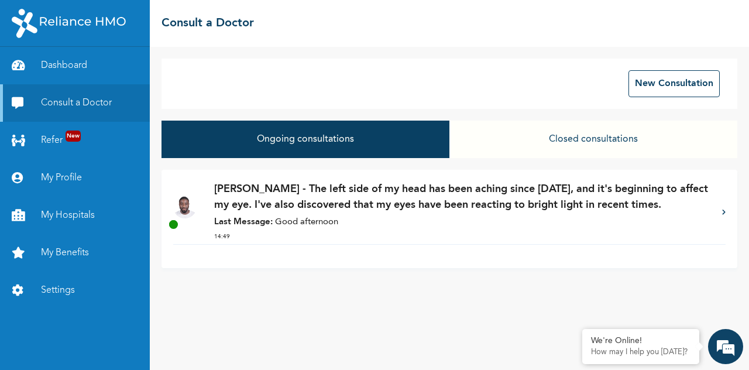
click at [467, 210] on p "[PERSON_NAME] - The left side of my head has been aching since [DATE], and it's…" at bounding box center [462, 197] width 496 height 32
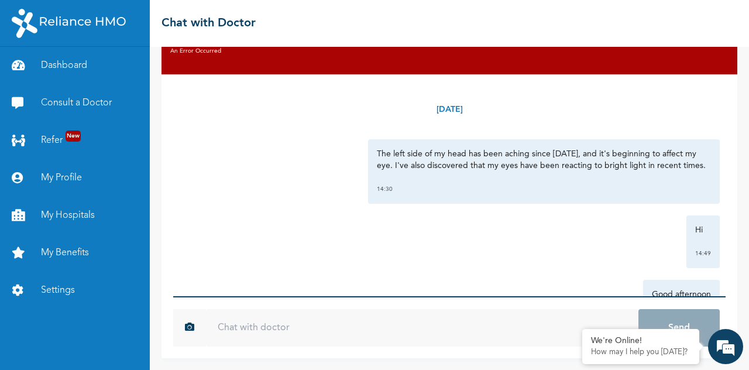
click at [437, 262] on div "Hi 14:49" at bounding box center [449, 241] width 541 height 53
click at [60, 69] on link "Dashboard" at bounding box center [75, 65] width 150 height 37
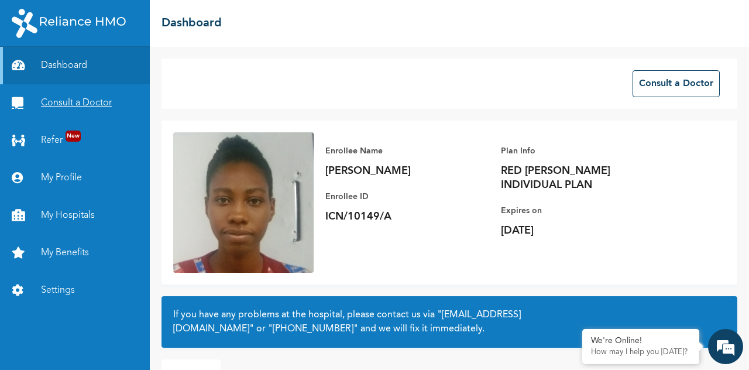
click at [59, 97] on link "Consult a Doctor" at bounding box center [75, 102] width 150 height 37
